Goal: Information Seeking & Learning: Learn about a topic

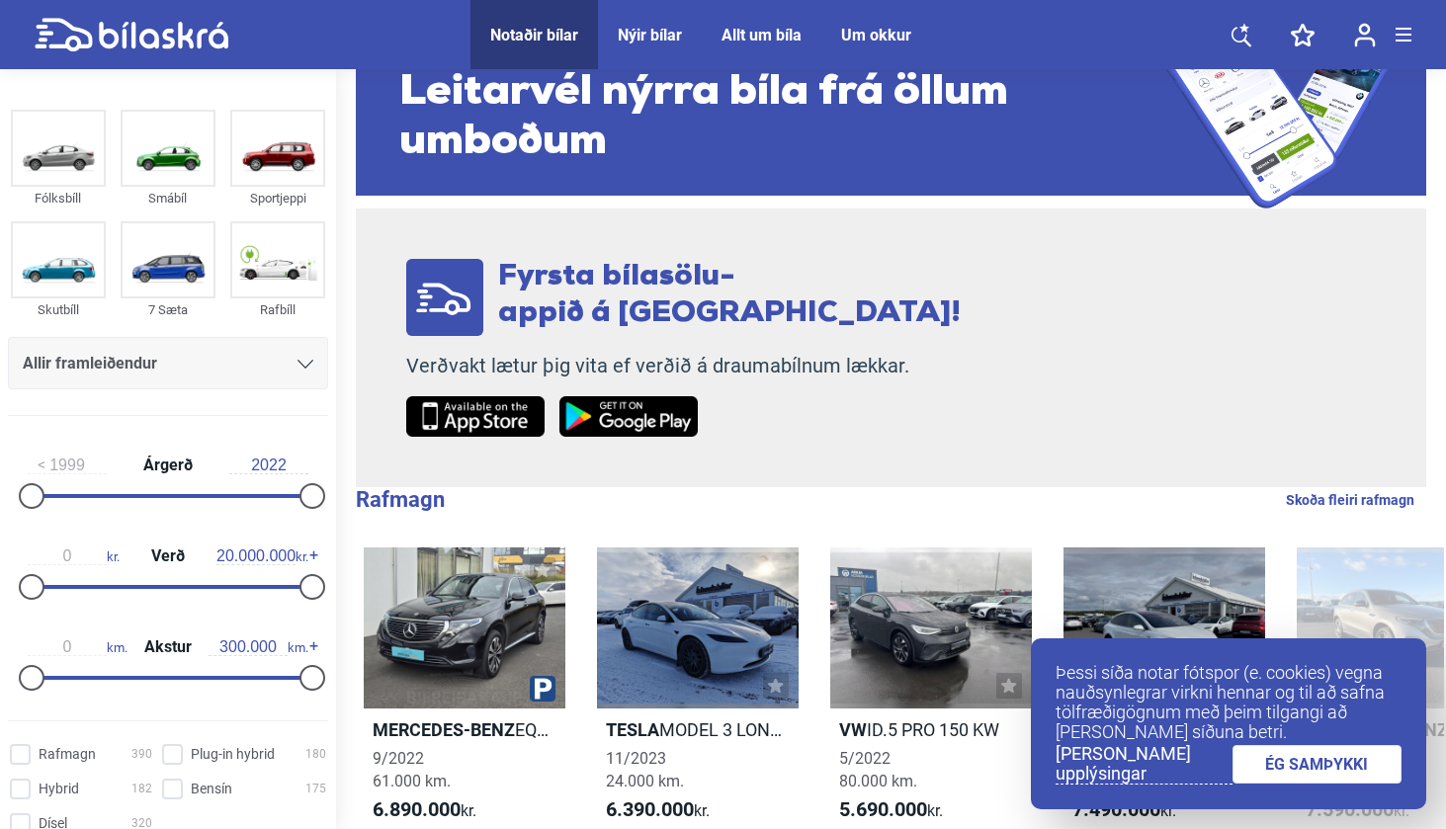
scroll to position [253, 0]
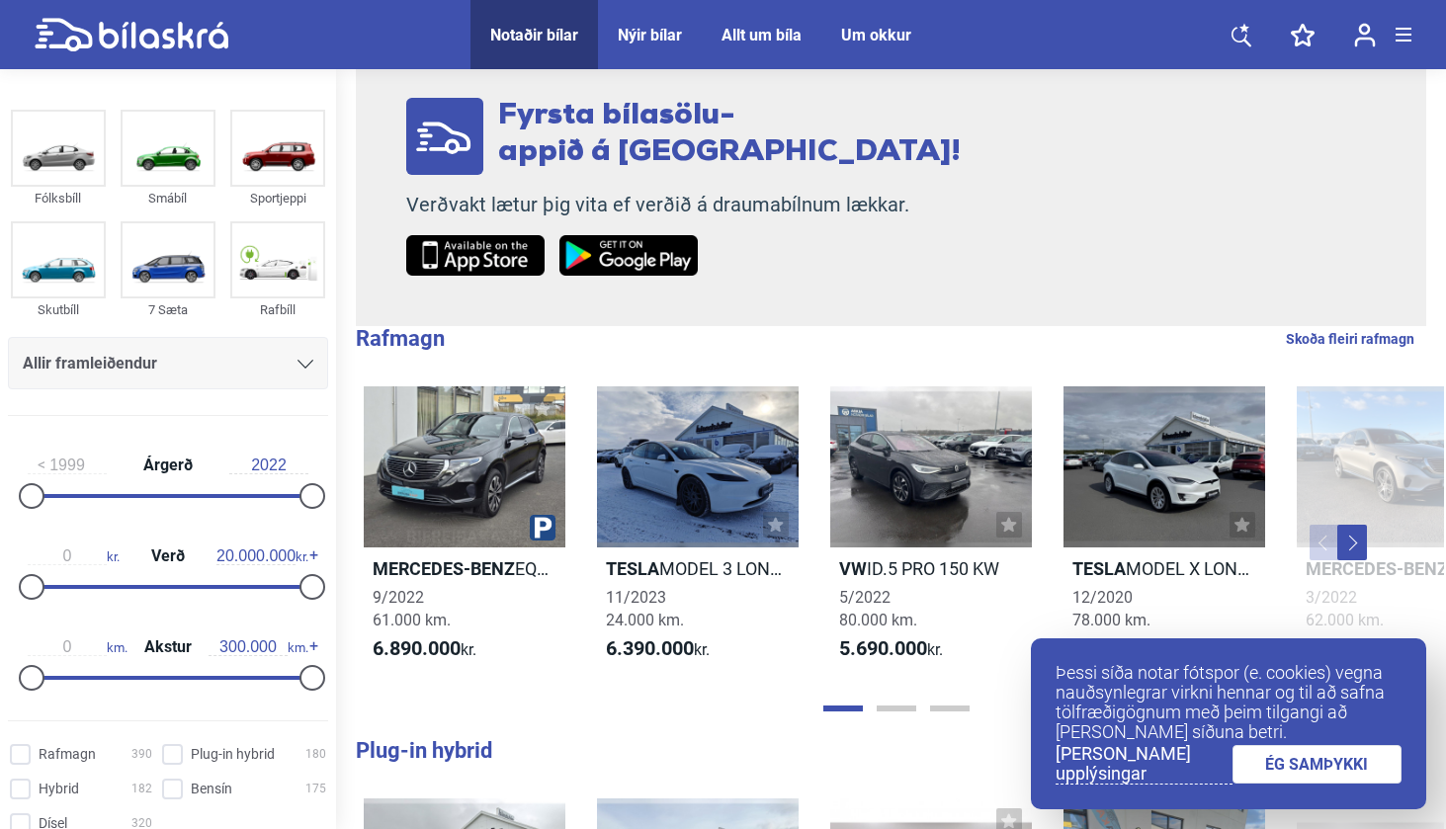
click at [1322, 767] on link "ÉG SAMÞYKKI" at bounding box center [1317, 764] width 170 height 39
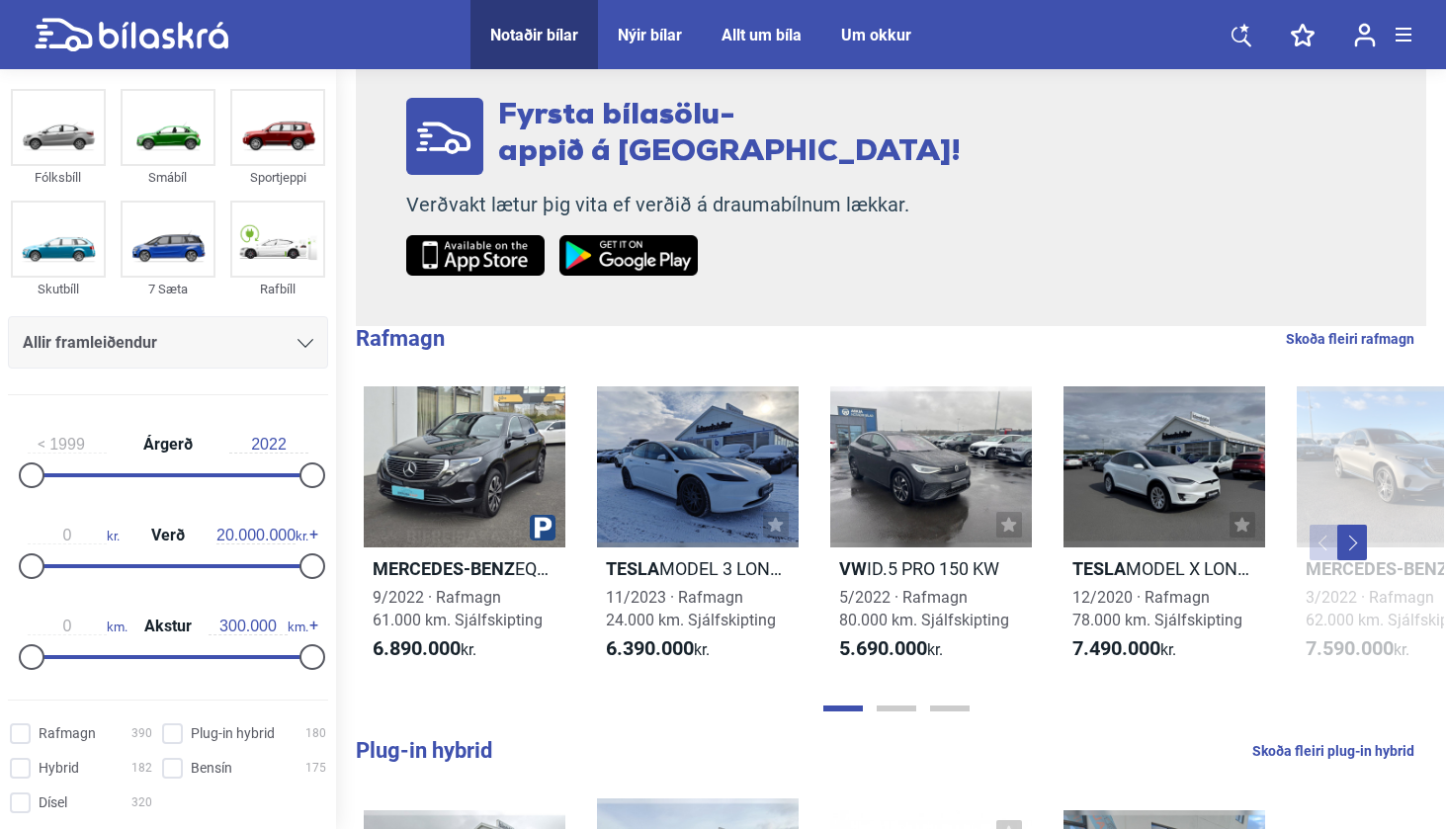
scroll to position [35, 0]
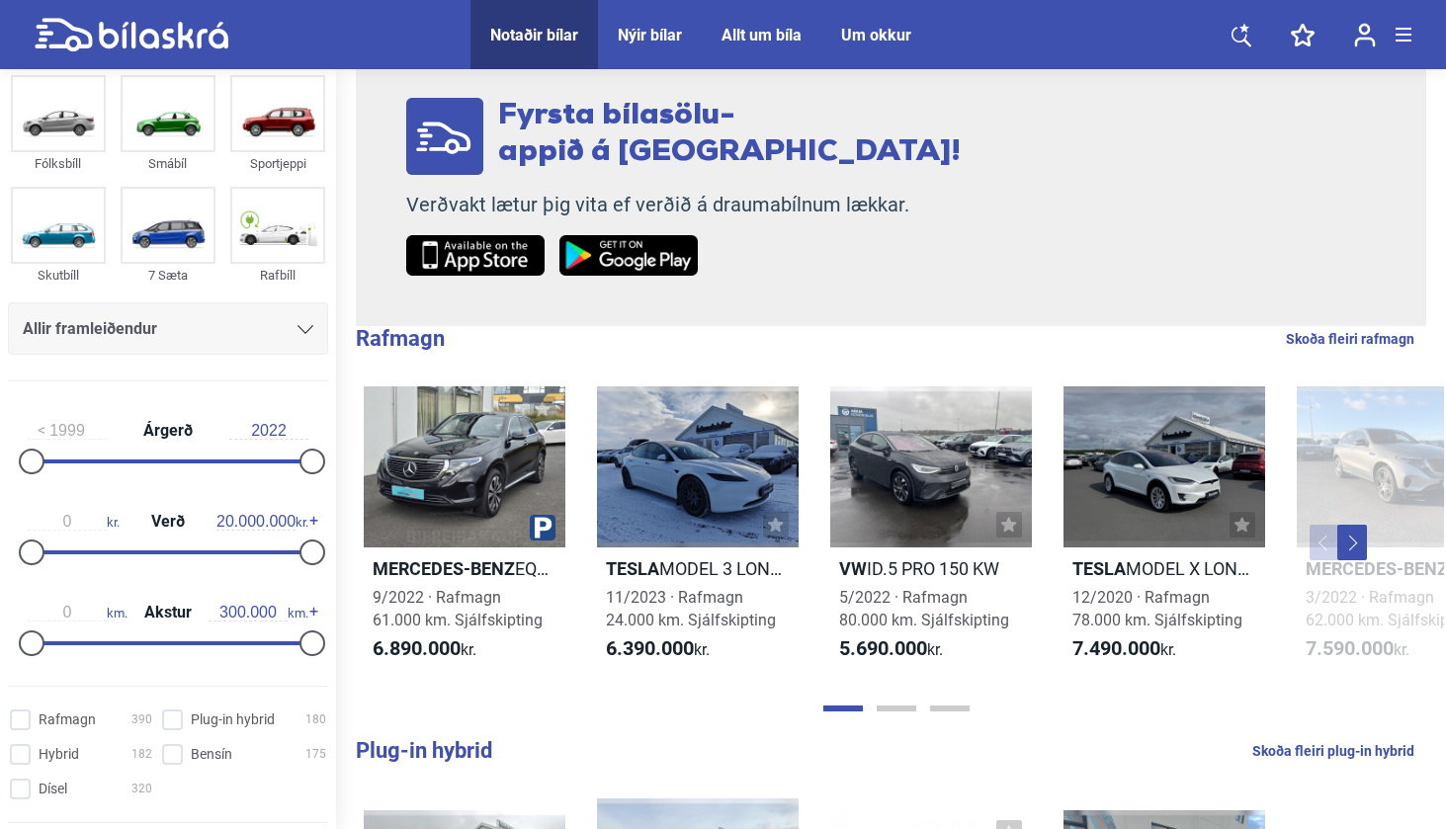
click at [273, 324] on div "Allir framleiðendur" at bounding box center [168, 329] width 291 height 28
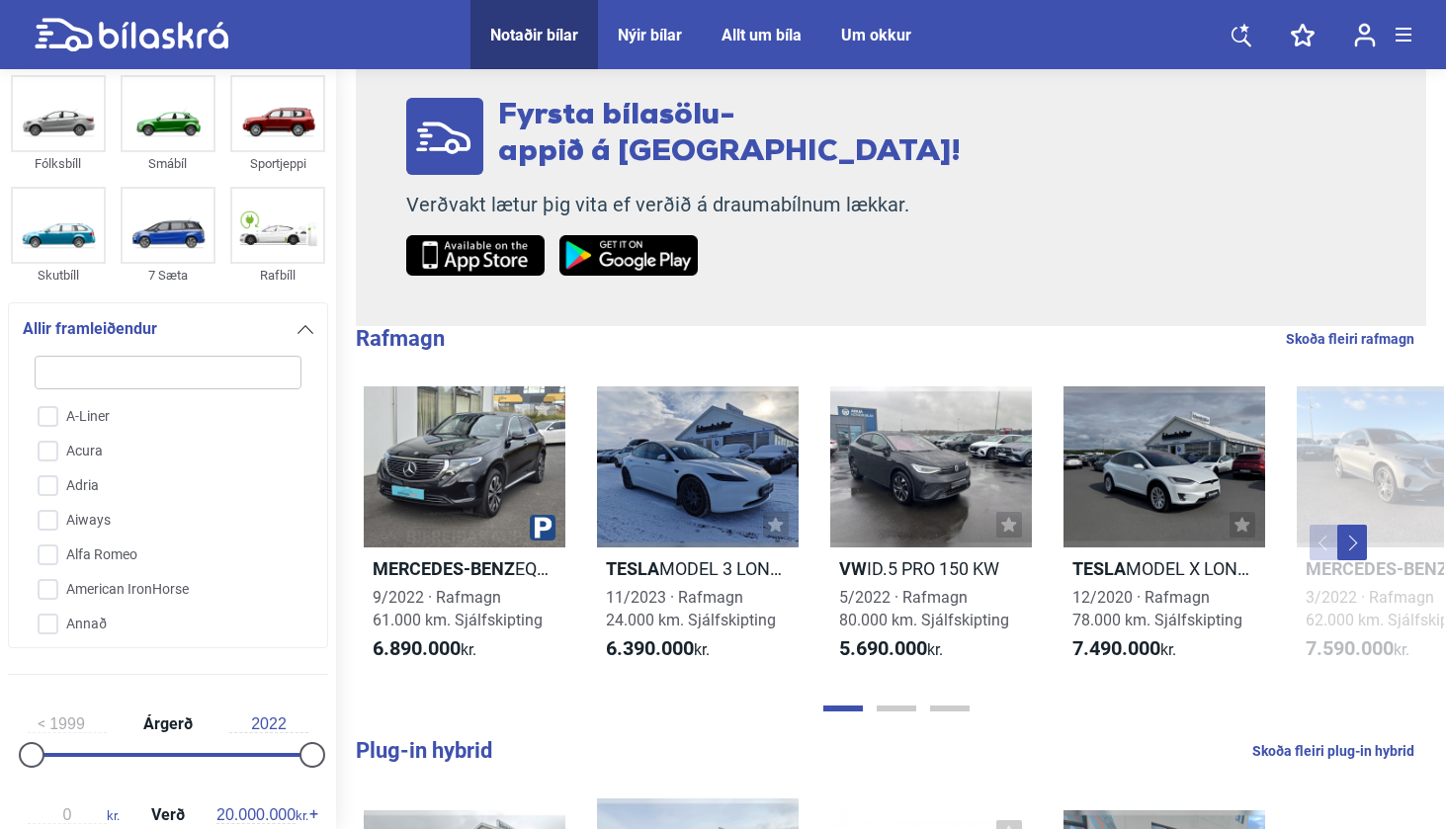
type input "m"
checkbox input "false"
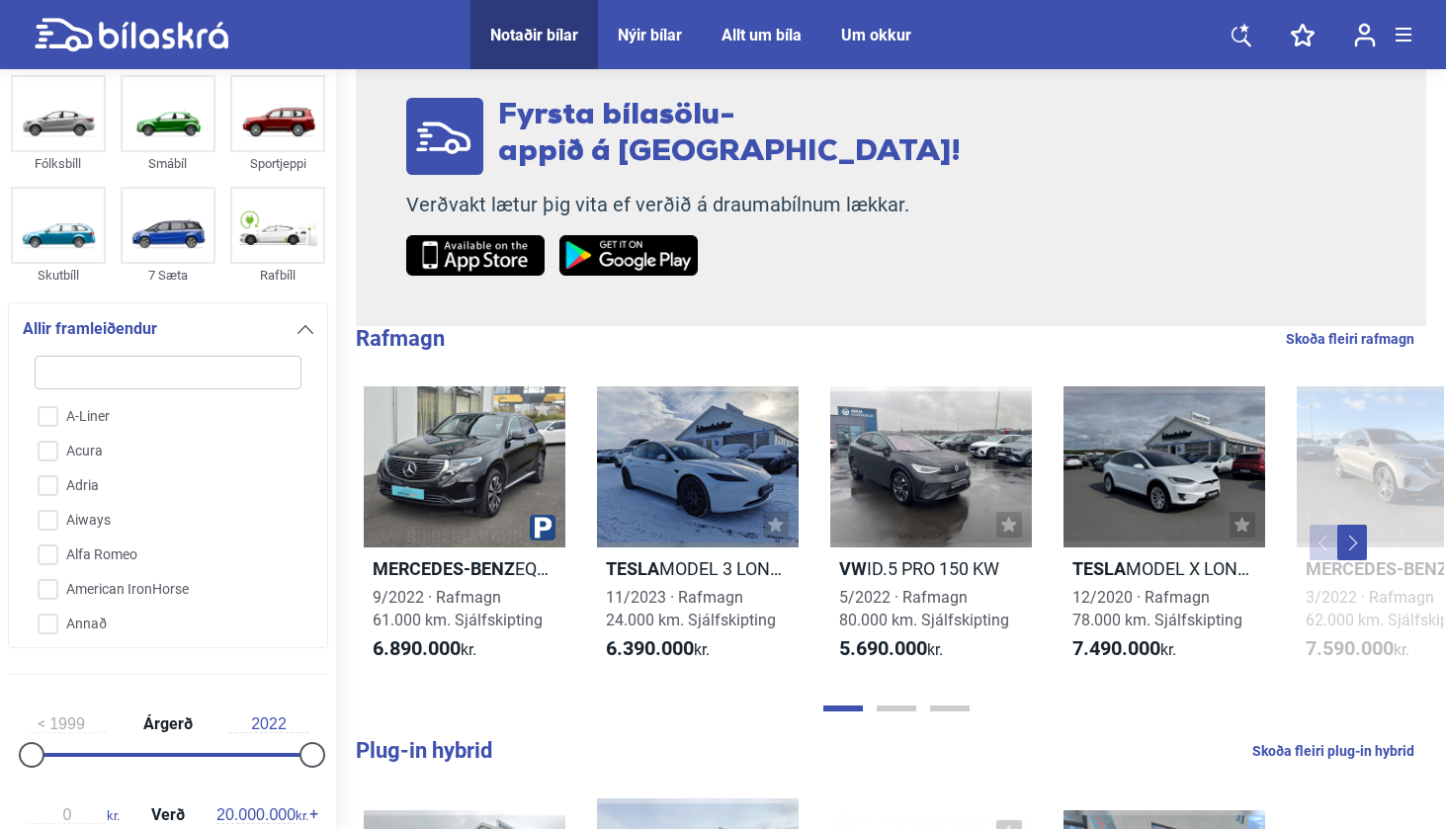
checkbox input "false"
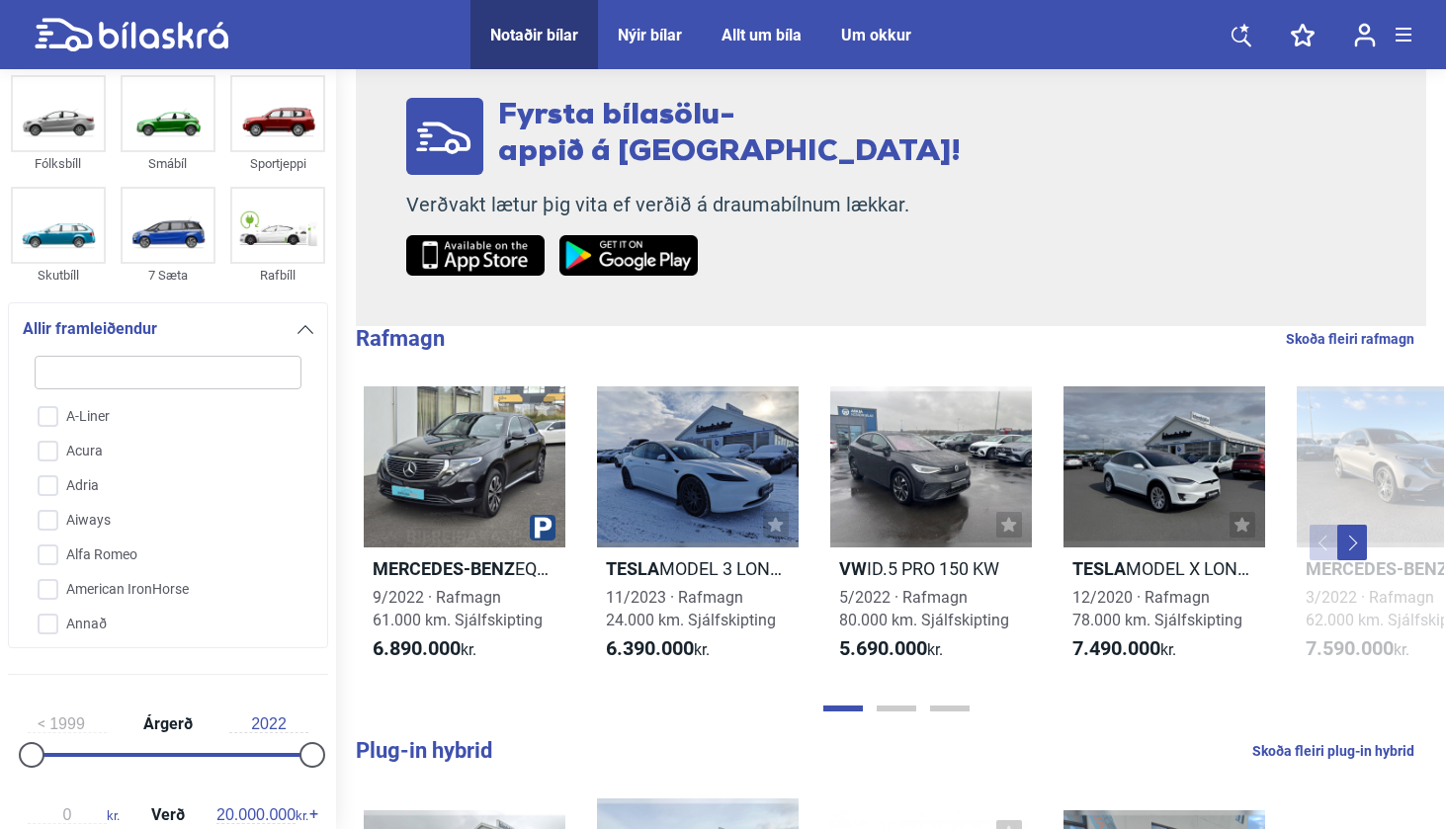
checkbox input "false"
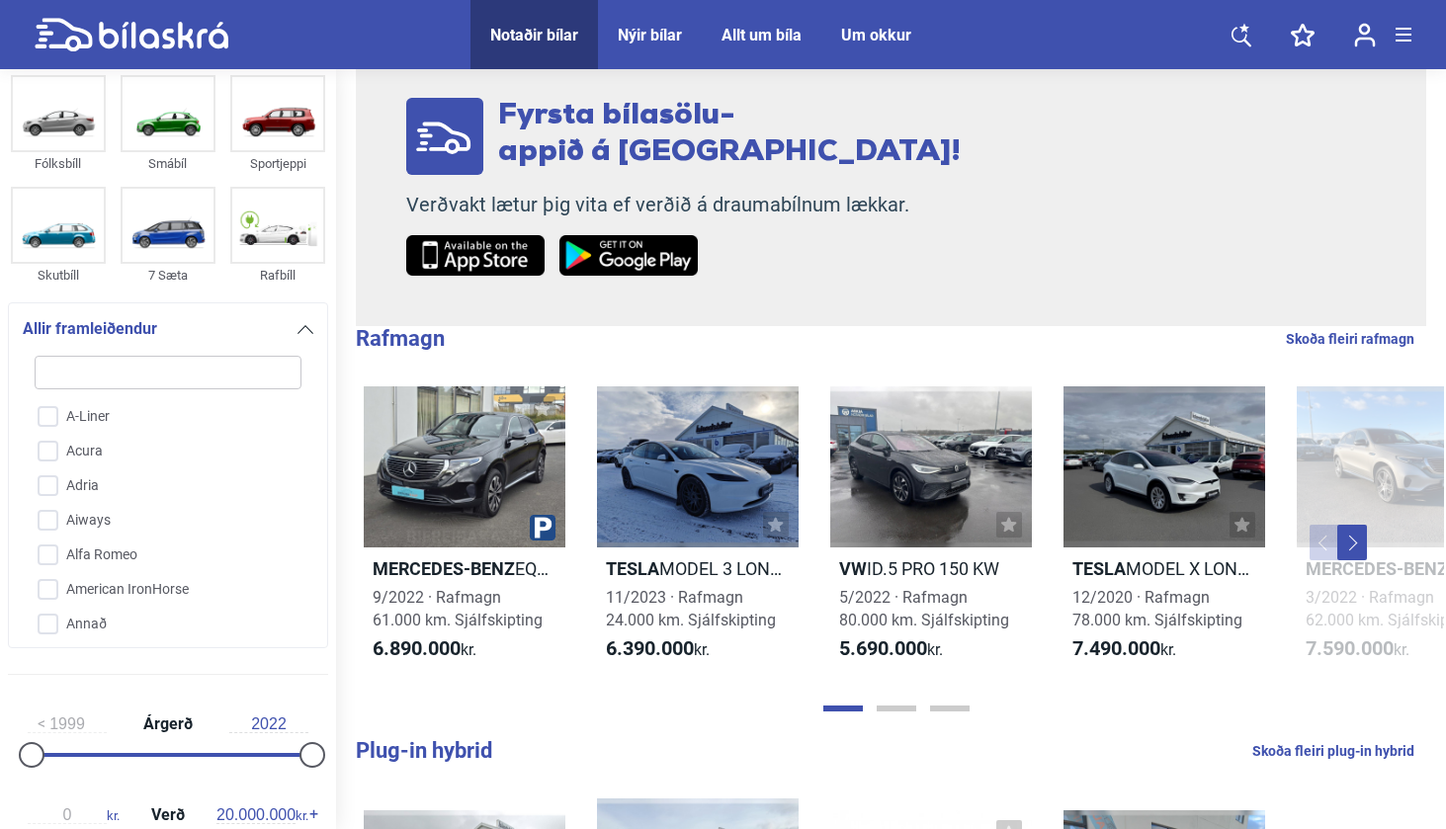
checkbox input "false"
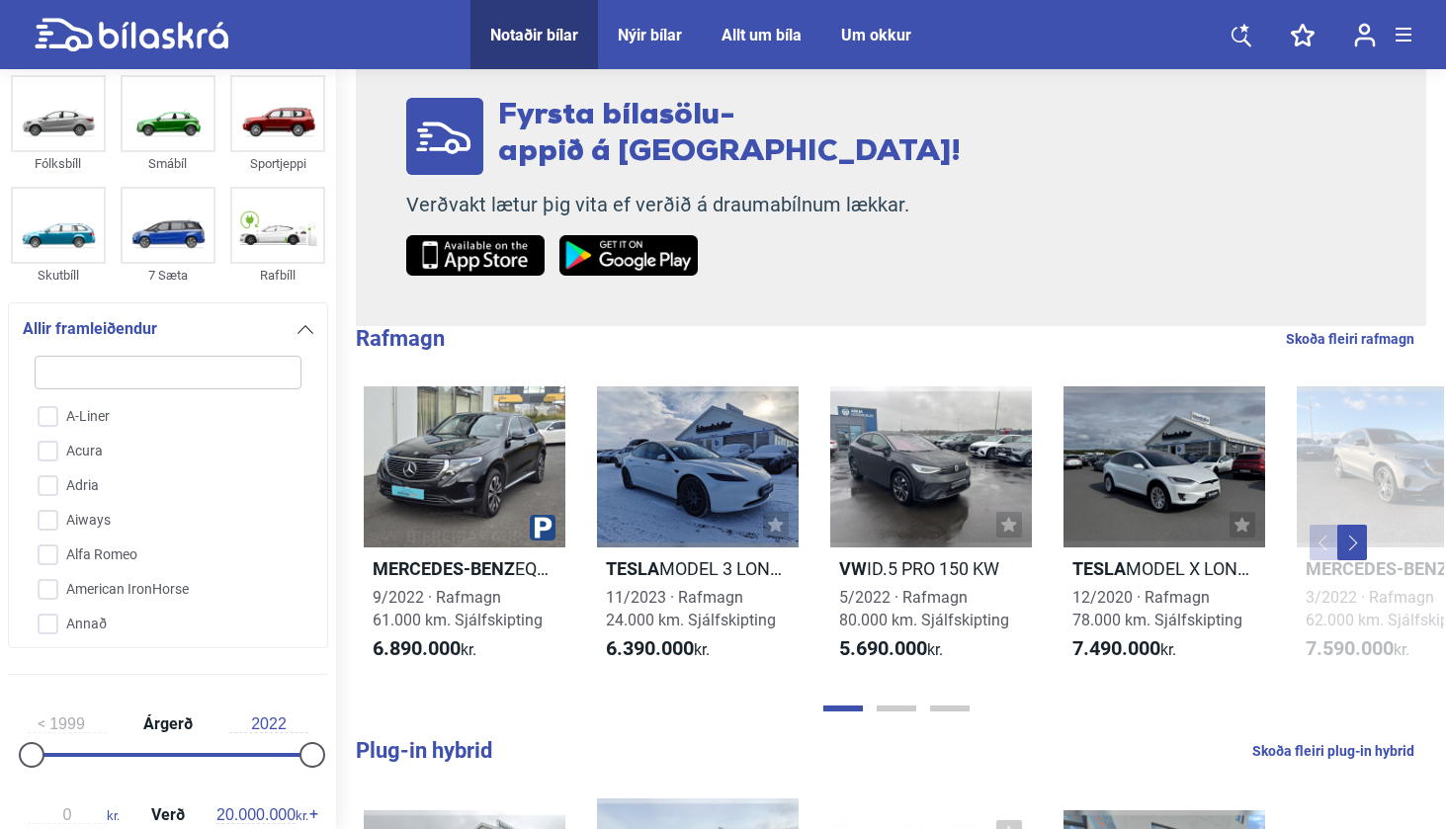
checkbox input "false"
type input "me"
checkbox input "false"
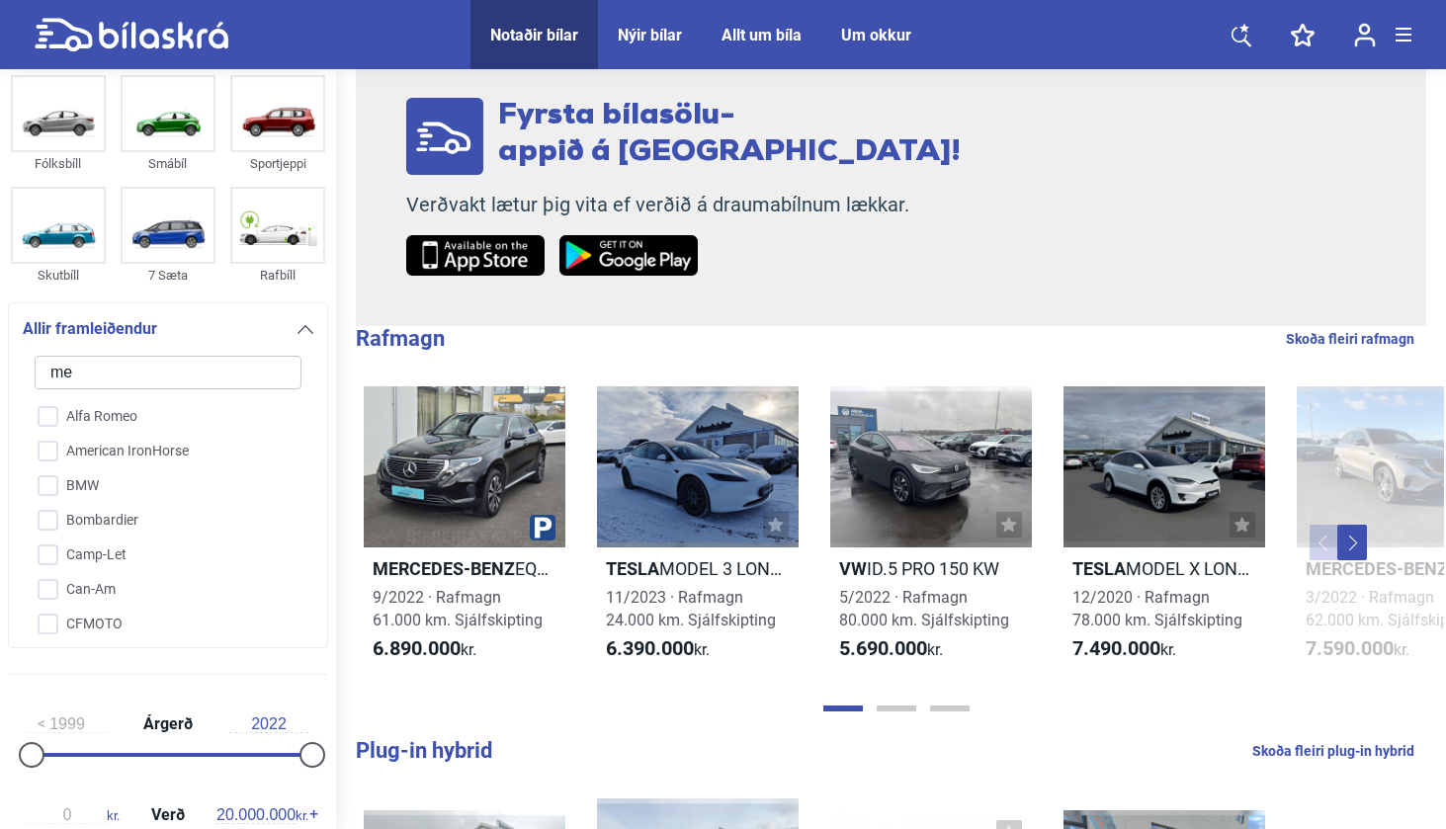
checkbox input "false"
type input "mer"
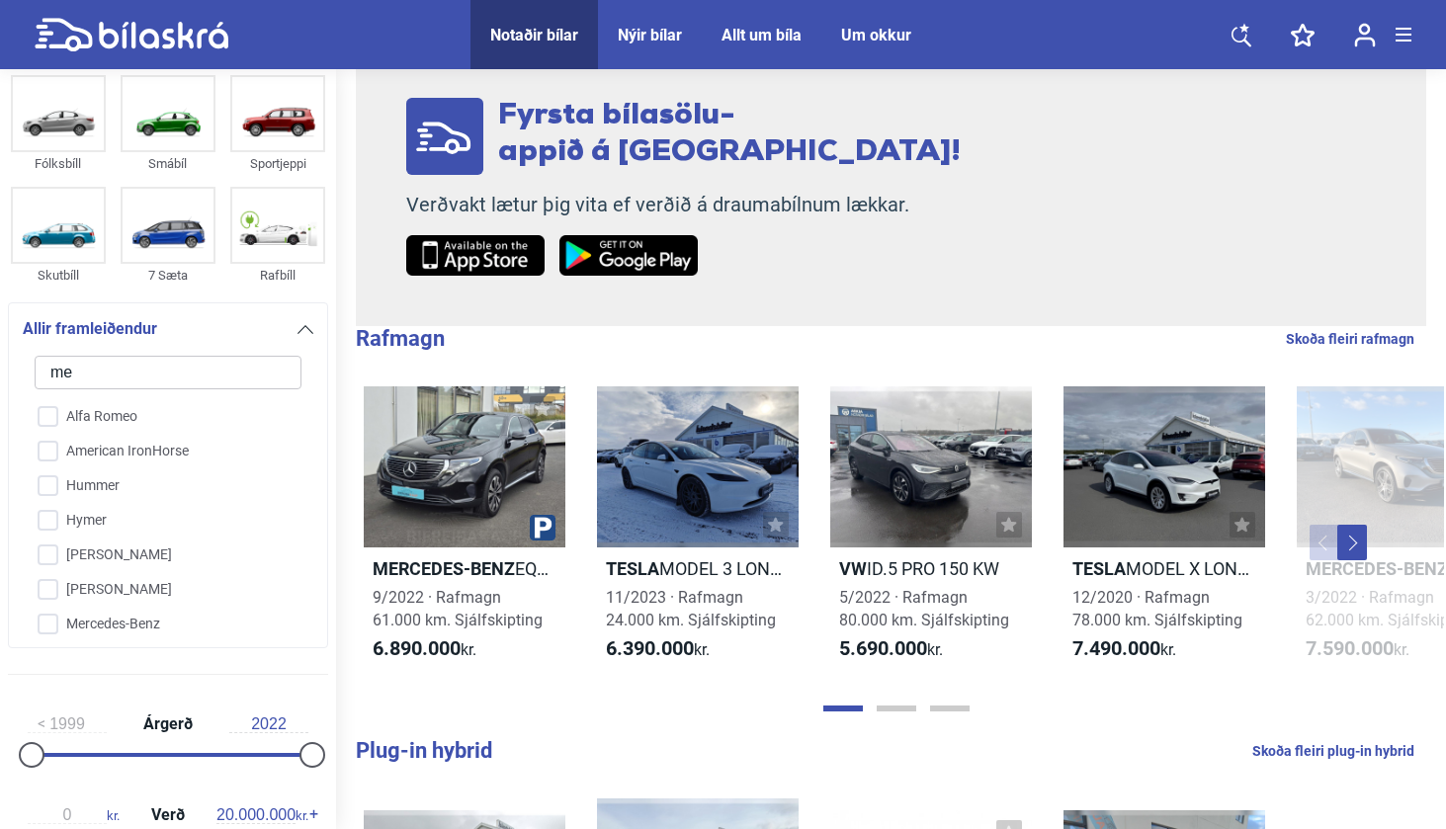
checkbox input "false"
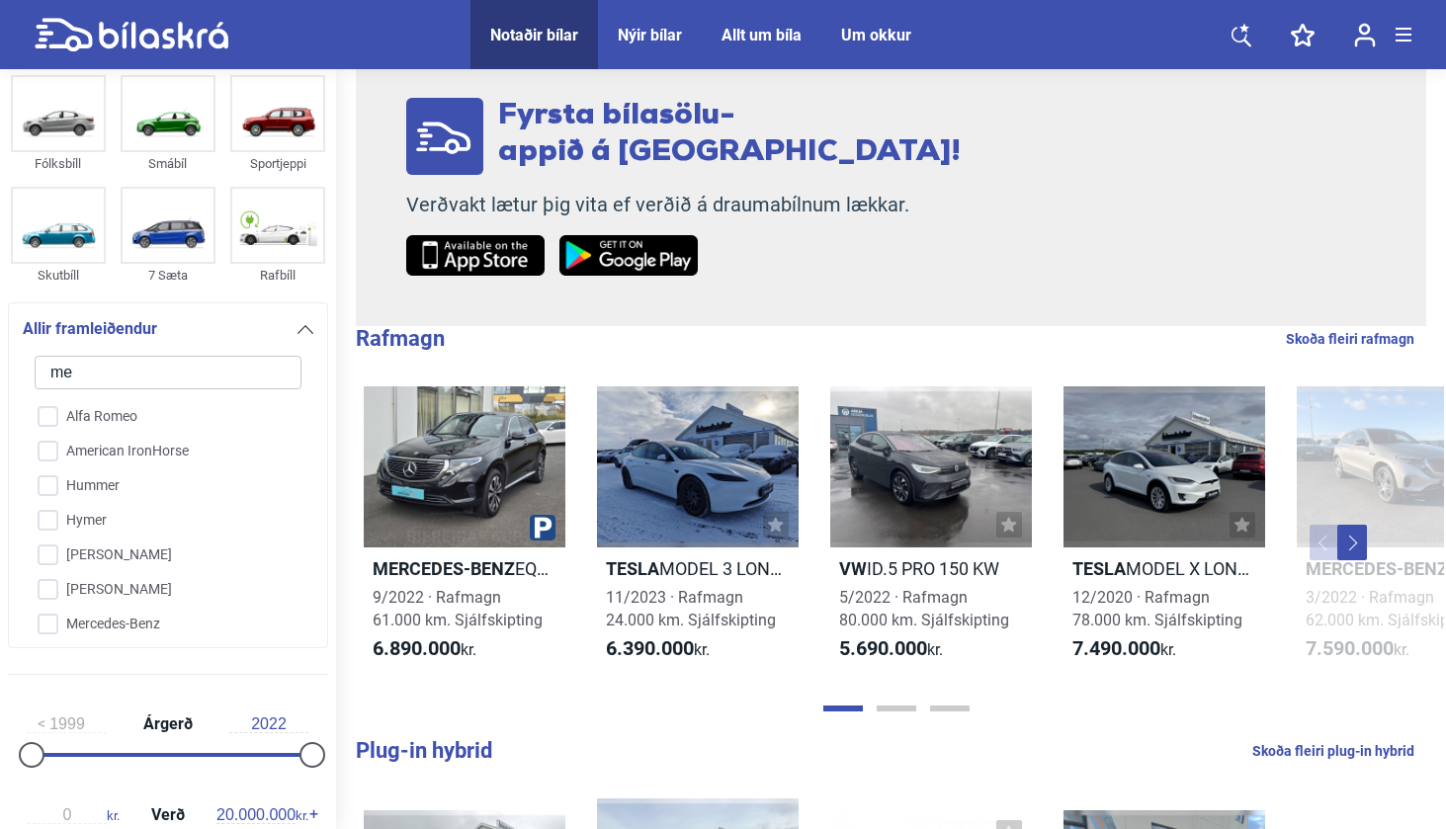
checkbox input "false"
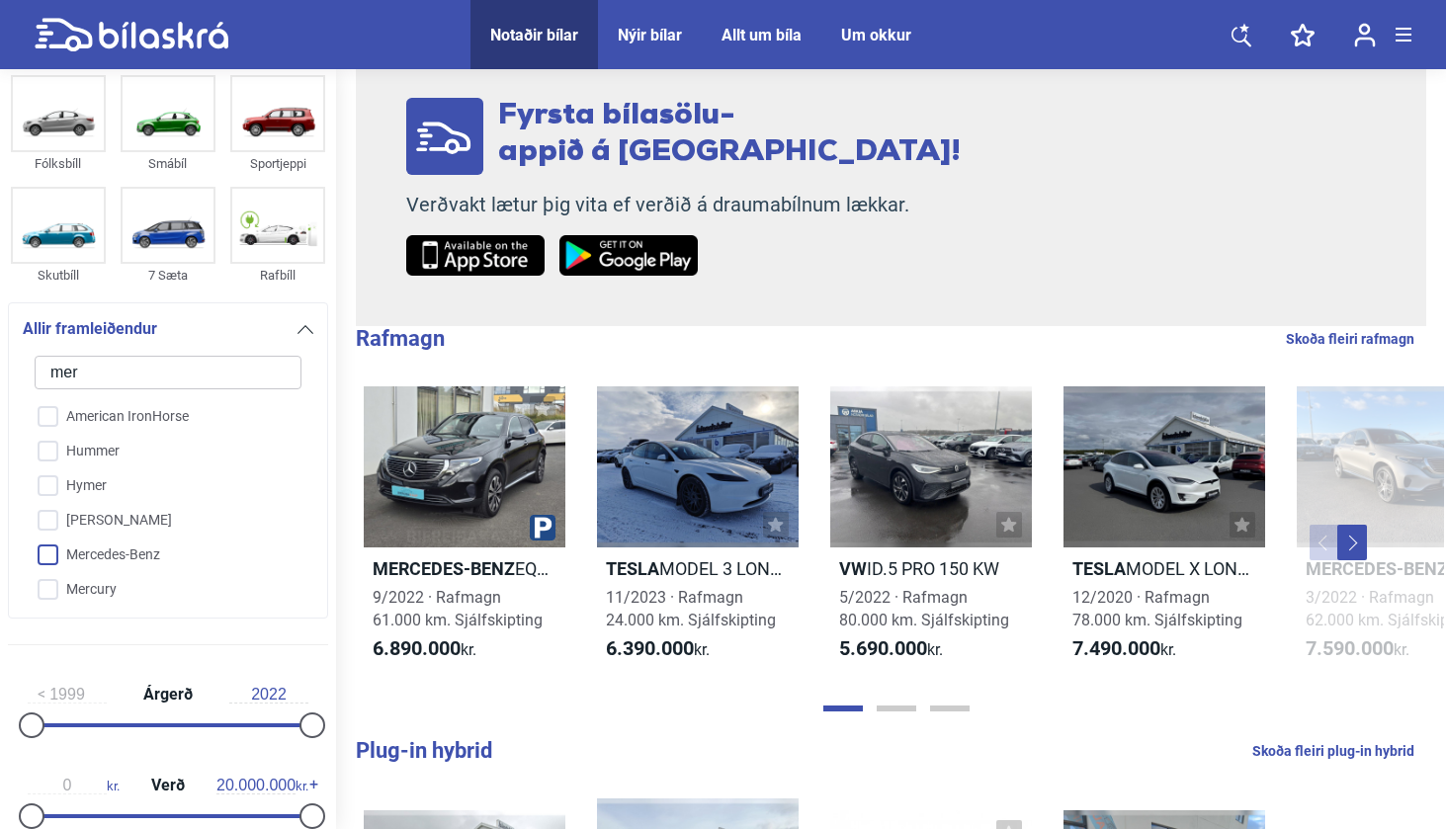
type input "mer"
click at [161, 556] on input "Mercedes-Benz" at bounding box center [155, 556] width 269 height 35
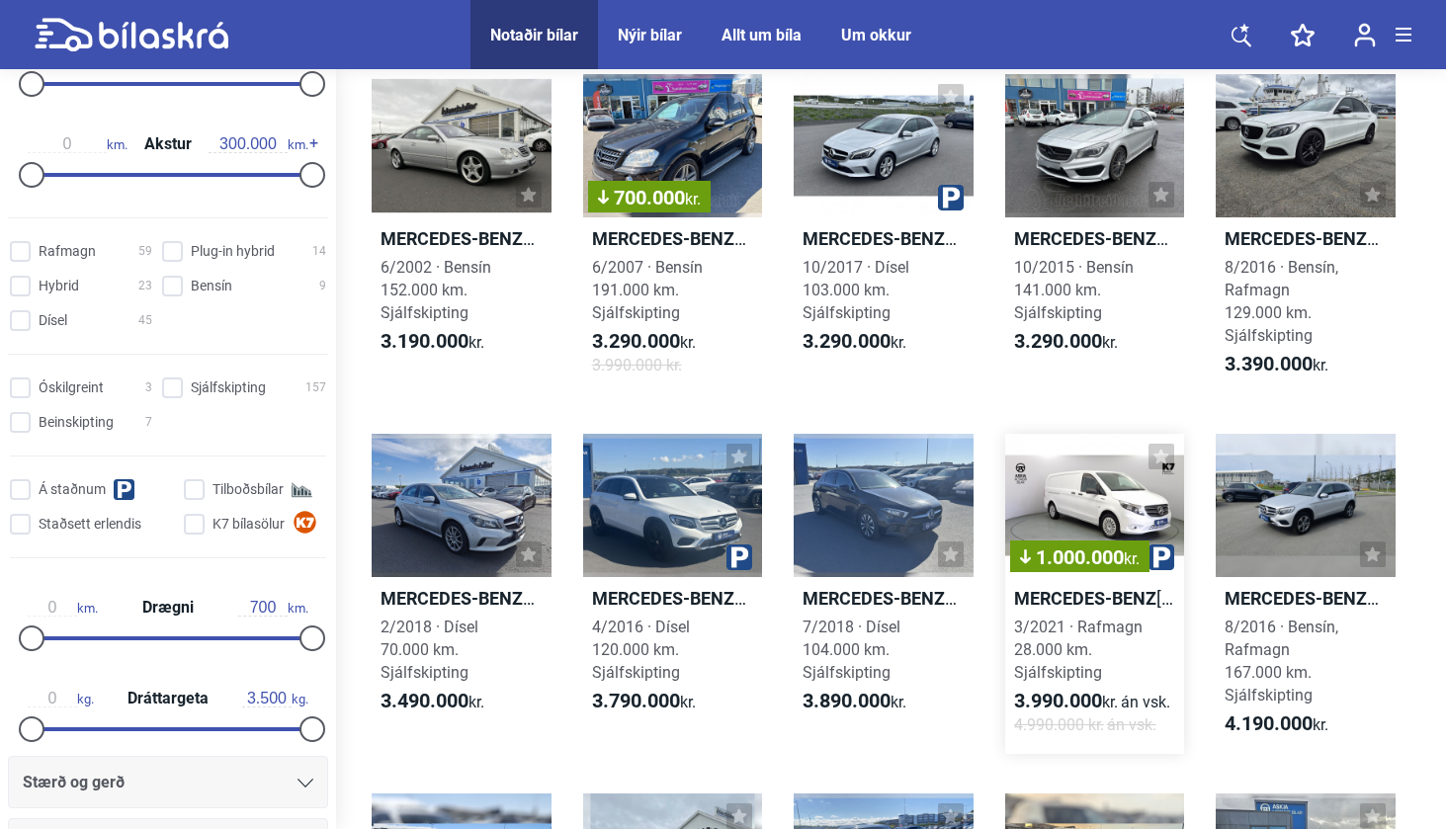
scroll to position [1172, 0]
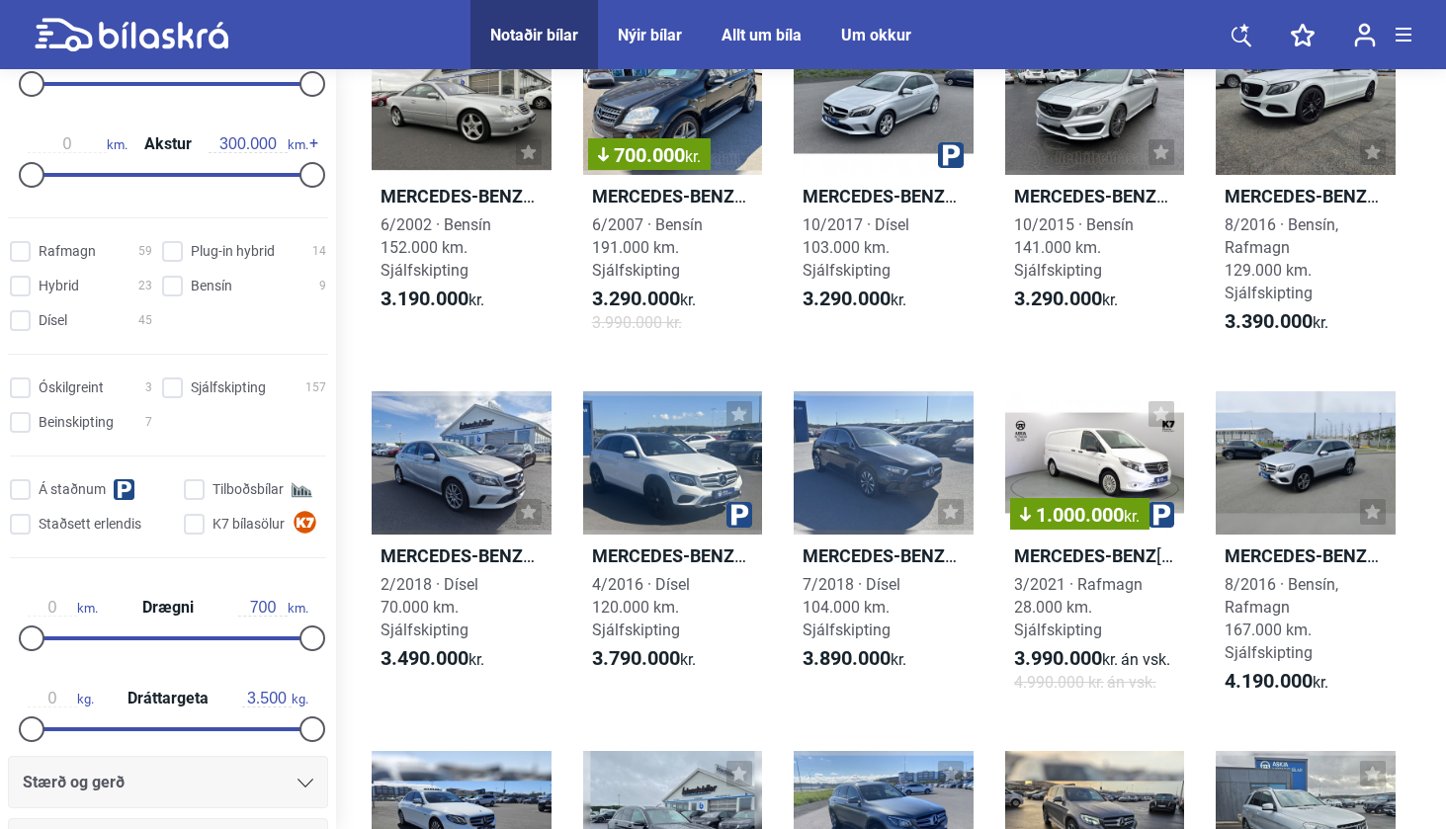
checkbox input "false"
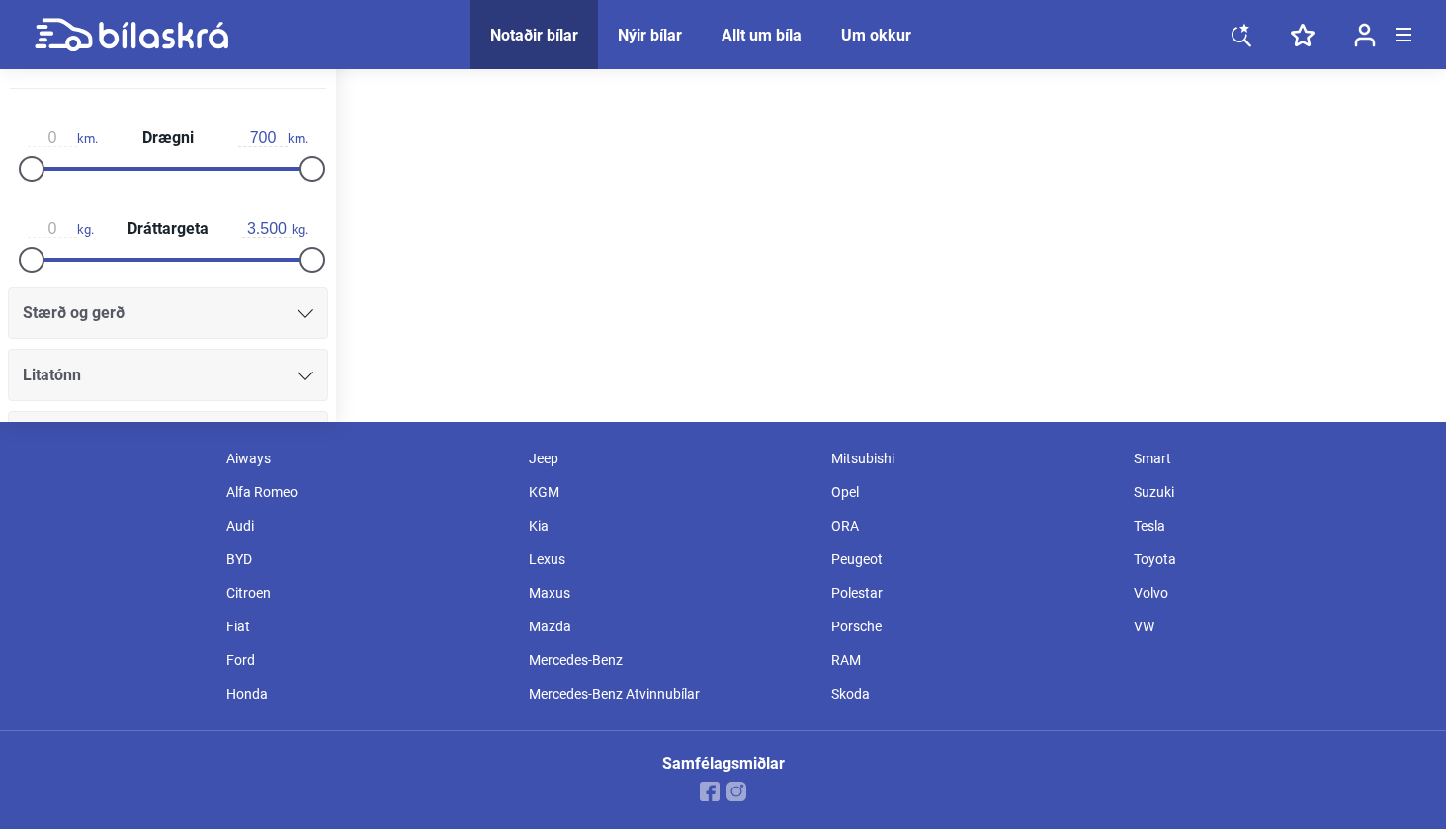
scroll to position [253, 0]
